Goal: Task Accomplishment & Management: Manage account settings

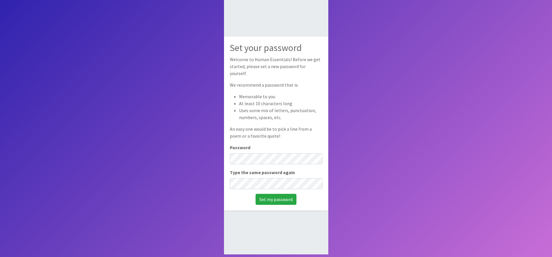
scroll to position [39, 0]
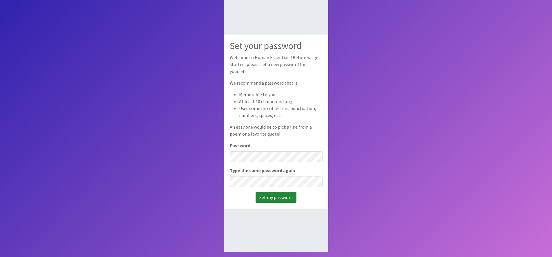
click at [267, 196] on input "Set my password" at bounding box center [275, 197] width 41 height 11
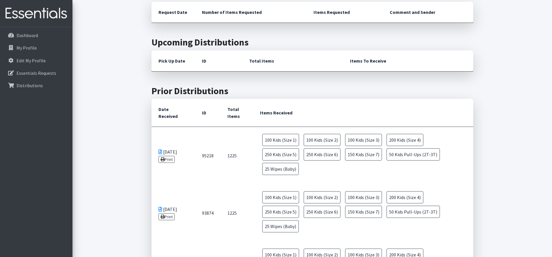
scroll to position [174, 0]
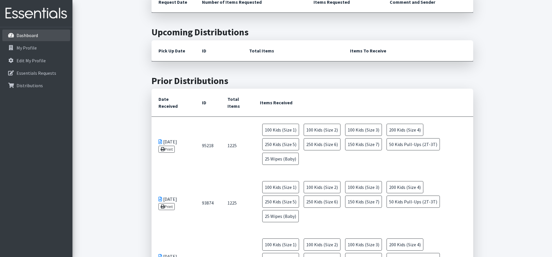
click at [41, 34] on link "Dashboard" at bounding box center [36, 36] width 68 height 12
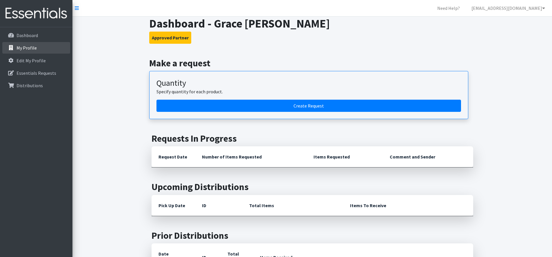
click at [31, 46] on p "My Profile" at bounding box center [27, 48] width 20 height 6
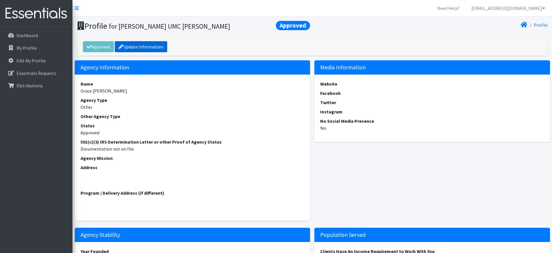
click at [151, 47] on link "Update Information" at bounding box center [141, 46] width 52 height 11
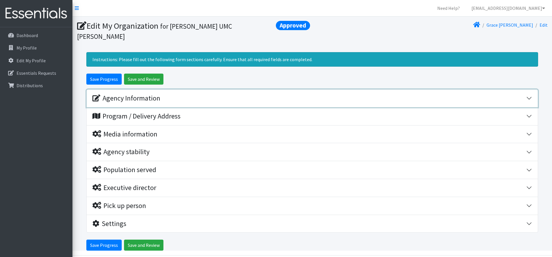
click at [141, 94] on div "Agency Information" at bounding box center [126, 98] width 68 height 8
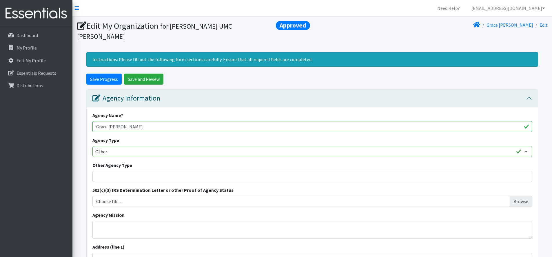
drag, startPoint x: 109, startPoint y: 117, endPoint x: 117, endPoint y: 115, distance: 8.1
click at [109, 121] on input "Grace UMC Rogers" at bounding box center [311, 126] width 439 height 11
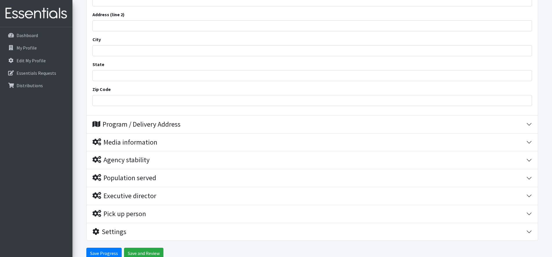
scroll to position [261, 0]
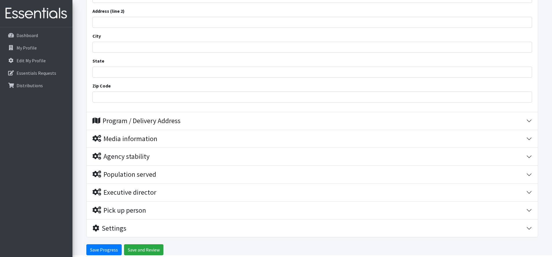
type input "Grace Chapel UMC [PERSON_NAME]"
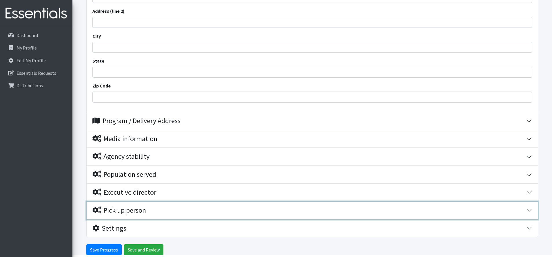
click at [133, 206] on div "Pick up person" at bounding box center [119, 210] width 54 height 8
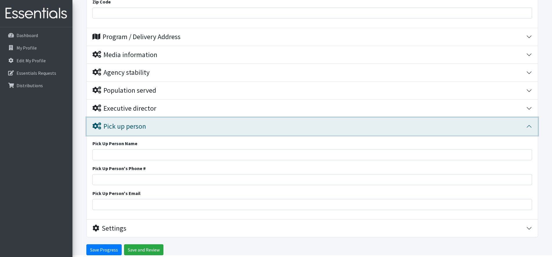
scroll to position [359, 0]
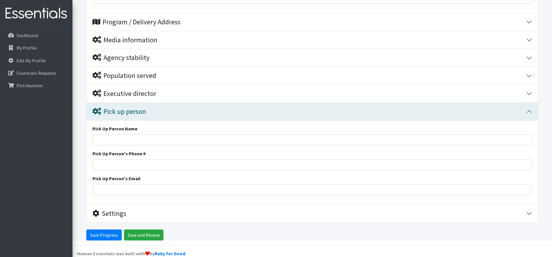
click at [127, 137] on div "Pick Up Person Name Pick Up Person's Phone # Pick Up Person's Email" at bounding box center [312, 163] width 451 height 84
click at [128, 134] on input "Pick Up Person Name" at bounding box center [311, 139] width 439 height 11
type input "[PERSON_NAME]"
type input "4794223775"
type input "meganjefferson1988@gmail.com"
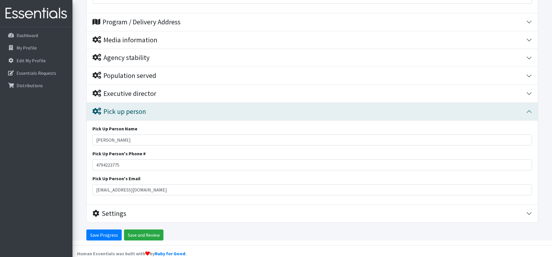
type input "14 Clyde Ln"
type input "Bella Vista"
type input "AR"
type input "72715"
click at [110, 229] on input "Save Progress" at bounding box center [103, 234] width 35 height 11
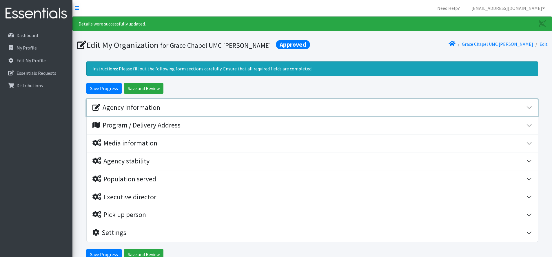
click at [96, 105] on icon "button" at bounding box center [96, 107] width 8 height 7
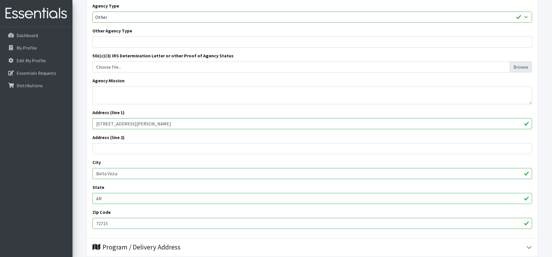
scroll to position [145, 0]
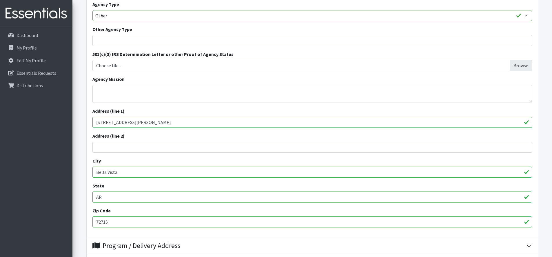
drag, startPoint x: 123, startPoint y: 121, endPoint x: 86, endPoint y: 123, distance: 36.9
click at [86, 123] on div "Agency Information Agency Name * [GEOGRAPHIC_DATA] [PERSON_NAME] Agency Type Ba…" at bounding box center [312, 96] width 452 height 284
type input "[STREET_ADDRESS]"
type input "[PERSON_NAME]"
click at [113, 223] on input "72715" at bounding box center [311, 221] width 439 height 11
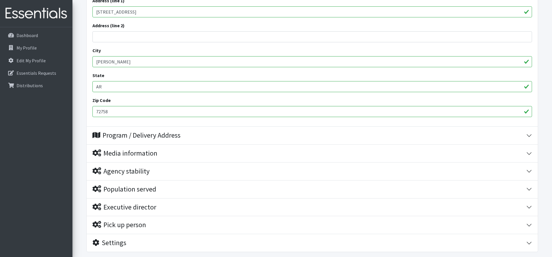
scroll to position [290, 0]
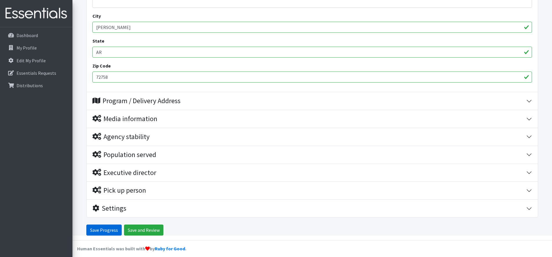
type input "72758"
click at [112, 231] on input "Save Progress" at bounding box center [103, 229] width 35 height 11
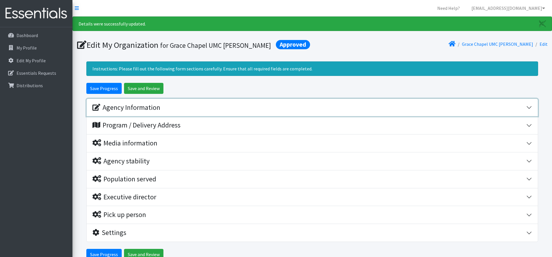
click at [138, 112] on div "Agency Information" at bounding box center [126, 107] width 68 height 8
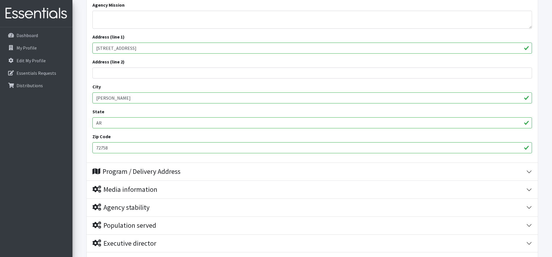
scroll to position [232, 0]
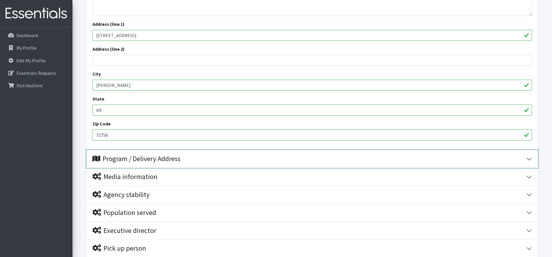
click at [143, 158] on div "Program / Delivery Address" at bounding box center [136, 159] width 88 height 8
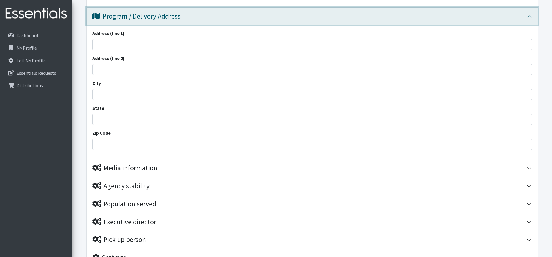
scroll to position [377, 0]
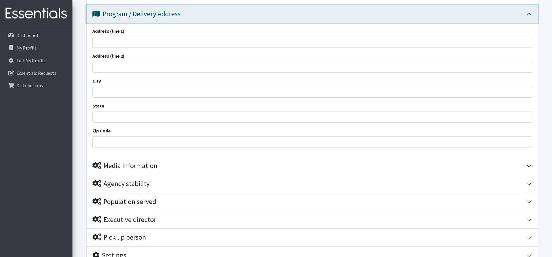
click at [165, 13] on div "Program / Delivery Address" at bounding box center [136, 14] width 88 height 8
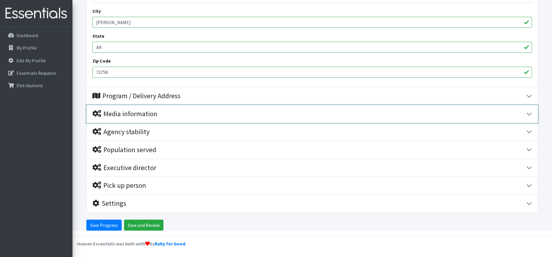
click at [135, 113] on div "Media information" at bounding box center [124, 114] width 65 height 8
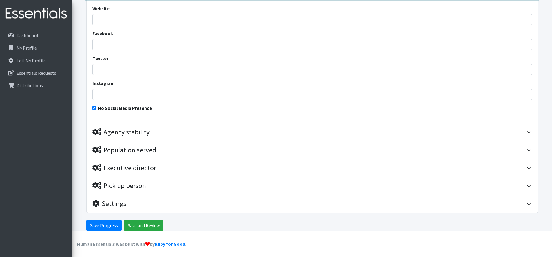
scroll to position [417, 0]
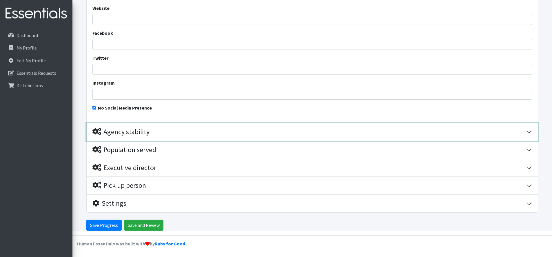
click at [137, 128] on div "Agency stability" at bounding box center [120, 132] width 57 height 8
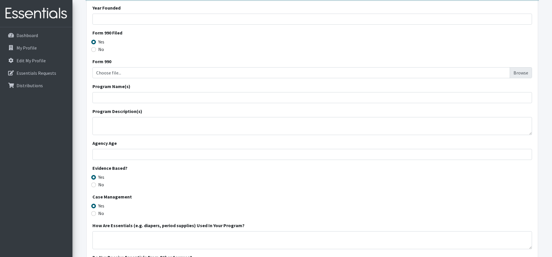
scroll to position [585, 0]
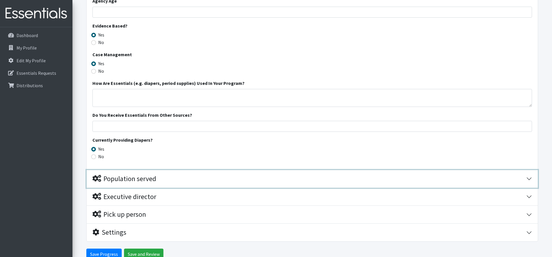
click at [132, 177] on div "Population served" at bounding box center [124, 179] width 64 height 8
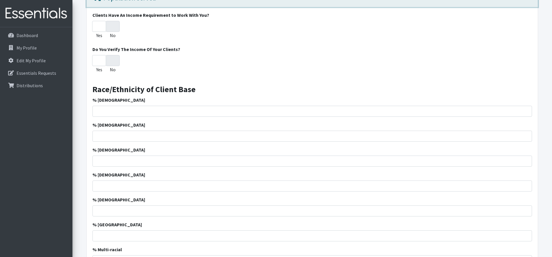
scroll to position [817, 0]
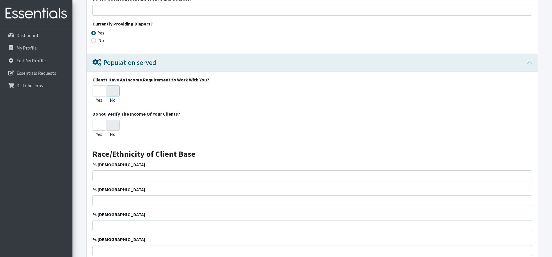
click at [108, 92] on input "No" at bounding box center [113, 90] width 14 height 11
radio input "true"
click at [98, 93] on input "Yes" at bounding box center [99, 90] width 14 height 11
radio input "true"
click at [114, 92] on input "No" at bounding box center [113, 90] width 14 height 11
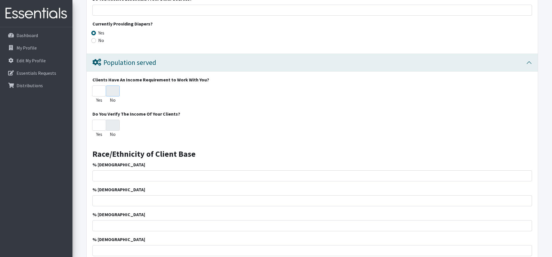
radio input "true"
click at [119, 127] on input "No" at bounding box center [113, 125] width 14 height 11
radio input "true"
click at [92, 123] on input "Yes" at bounding box center [99, 125] width 14 height 11
radio input "true"
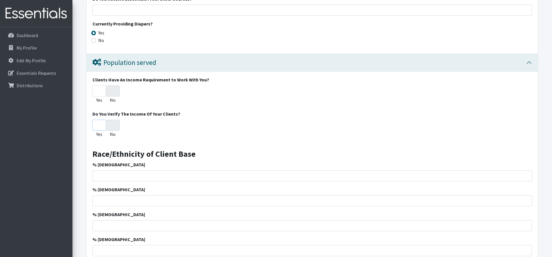
click at [96, 124] on input "Yes" at bounding box center [99, 125] width 14 height 11
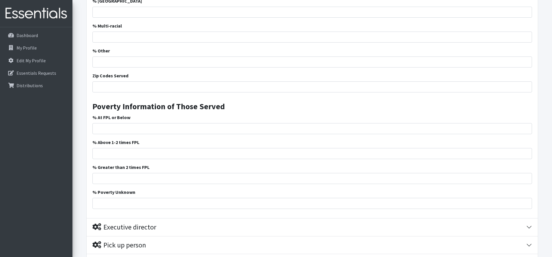
scroll to position [1107, 0]
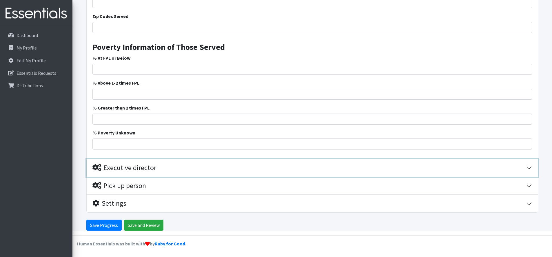
click at [127, 169] on div "Executive director" at bounding box center [124, 168] width 64 height 8
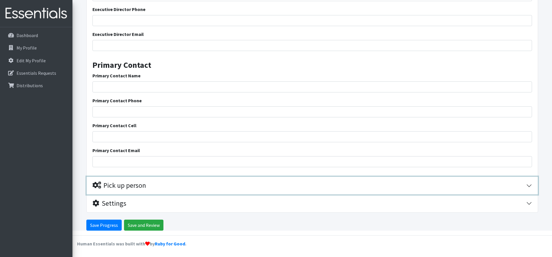
click at [121, 186] on div "Pick up person" at bounding box center [119, 185] width 54 height 8
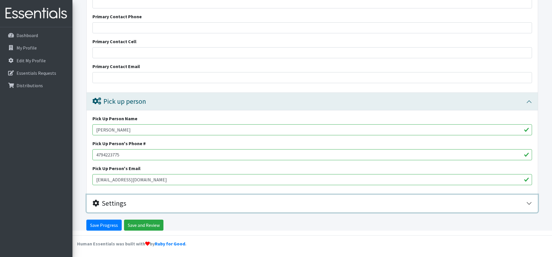
click at [120, 203] on div "Settings" at bounding box center [109, 203] width 34 height 8
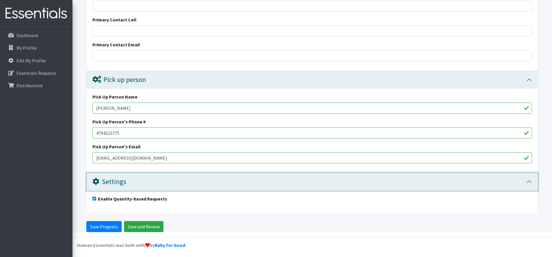
scroll to position [1472, 0]
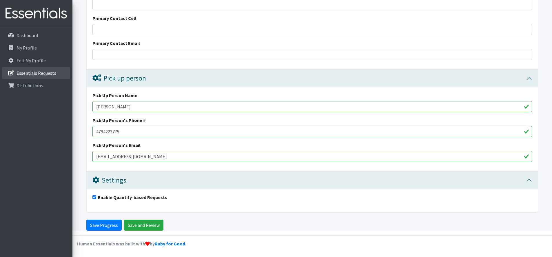
click at [28, 71] on p "Essentials Requests" at bounding box center [37, 73] width 40 height 6
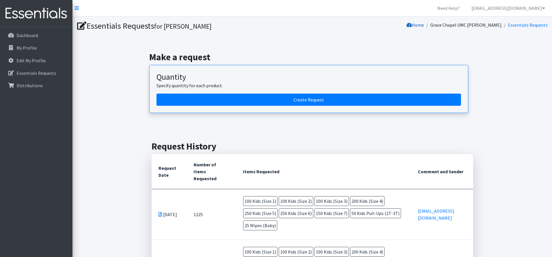
click at [412, 27] on icon at bounding box center [408, 25] width 5 height 5
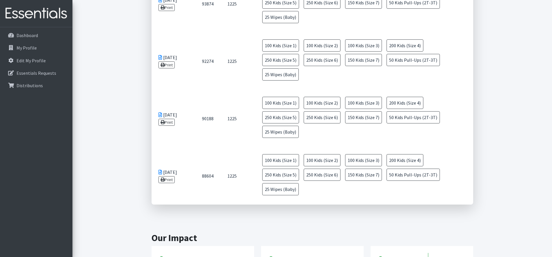
scroll to position [369, 0]
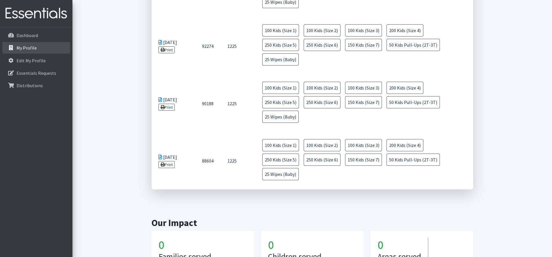
click at [25, 50] on p "My Profile" at bounding box center [27, 48] width 20 height 6
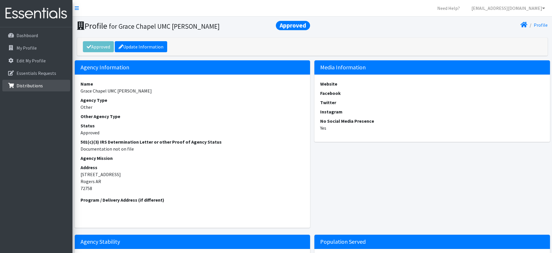
click at [23, 83] on p "Distributions" at bounding box center [30, 86] width 26 height 6
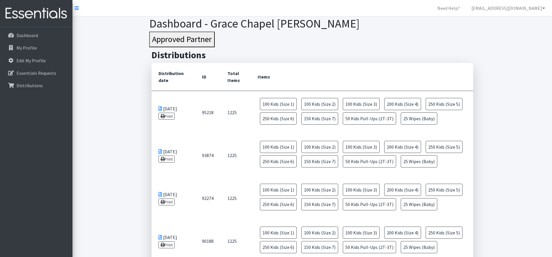
click at [175, 38] on button "Approved Partner" at bounding box center [181, 40] width 65 height 16
click at [39, 31] on link "Dashboard" at bounding box center [36, 36] width 68 height 12
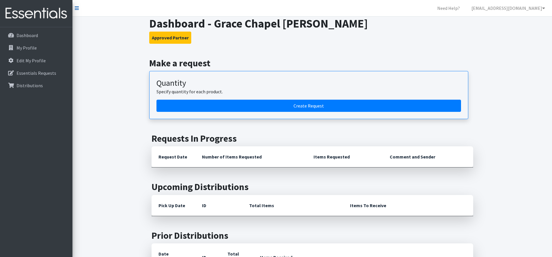
click at [78, 8] on icon at bounding box center [77, 8] width 4 height 5
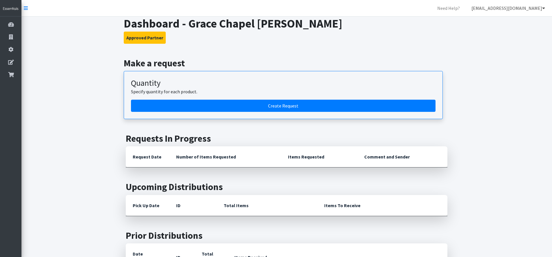
click at [542, 6] on link "[EMAIL_ADDRESS][DOMAIN_NAME]" at bounding box center [508, 8] width 83 height 12
click at [495, 23] on link "My Co-Workers" at bounding box center [509, 21] width 81 height 12
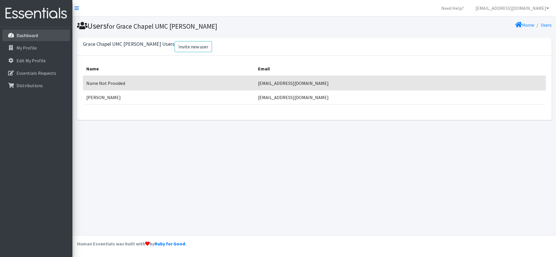
click at [22, 34] on p "Dashboard" at bounding box center [27, 35] width 21 height 6
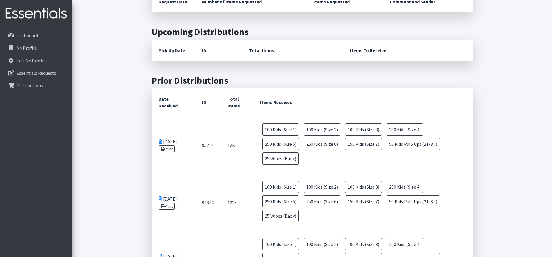
scroll to position [145, 0]
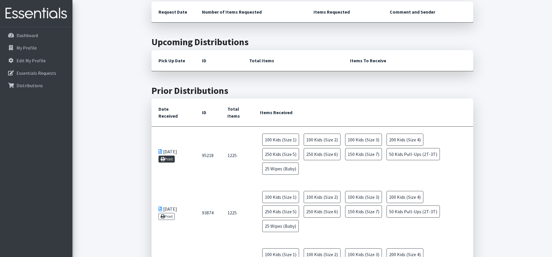
click at [171, 156] on link "Print" at bounding box center [166, 159] width 17 height 7
